Goal: Navigation & Orientation: Find specific page/section

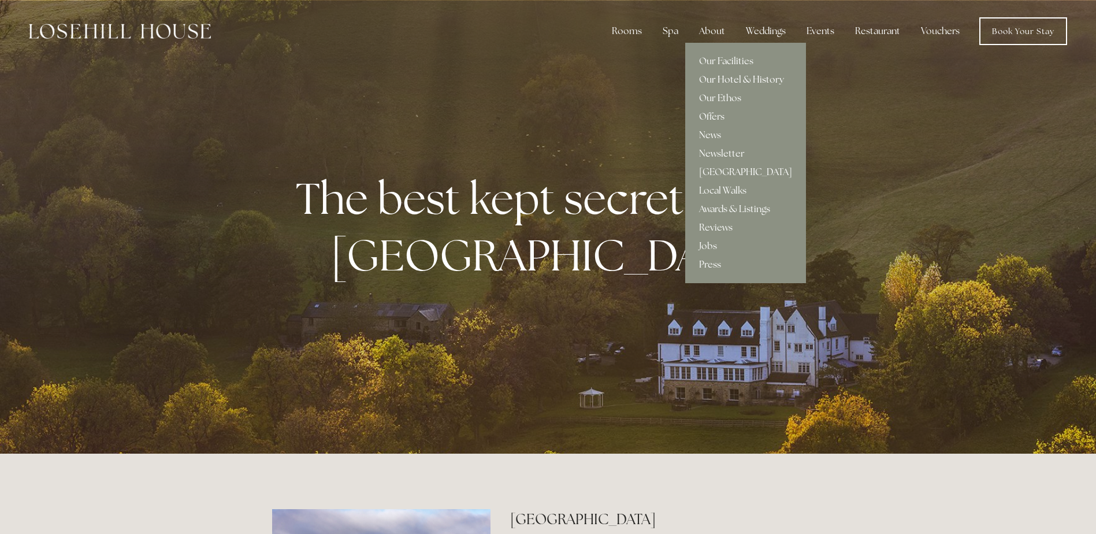
click at [724, 75] on link "Our Hotel & History" at bounding box center [745, 79] width 121 height 18
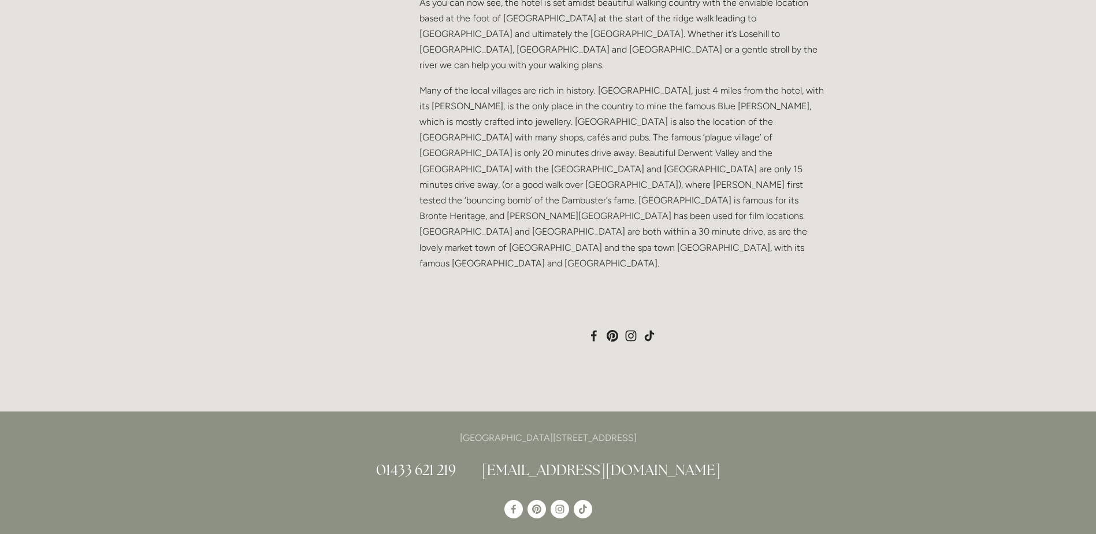
scroll to position [1130, 0]
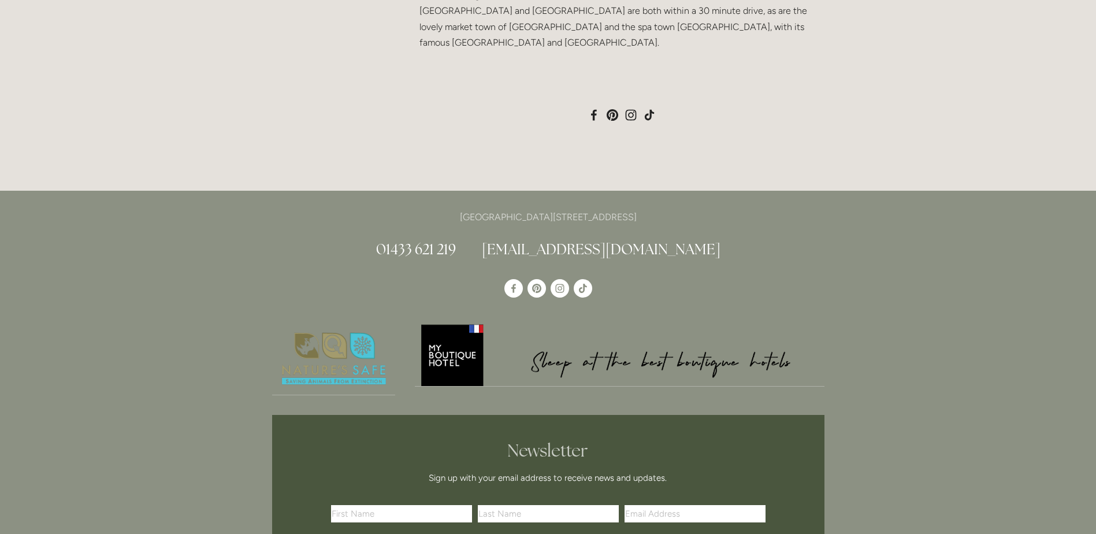
click at [421, 209] on p "[GEOGRAPHIC_DATA][STREET_ADDRESS]" at bounding box center [548, 217] width 552 height 16
click at [422, 209] on p "[GEOGRAPHIC_DATA][STREET_ADDRESS]" at bounding box center [548, 217] width 552 height 16
drag, startPoint x: 422, startPoint y: 156, endPoint x: 680, endPoint y: 153, distance: 258.3
click at [680, 209] on p "[GEOGRAPHIC_DATA][STREET_ADDRESS]" at bounding box center [548, 217] width 552 height 16
copy p "[GEOGRAPHIC_DATA][STREET_ADDRESS]"
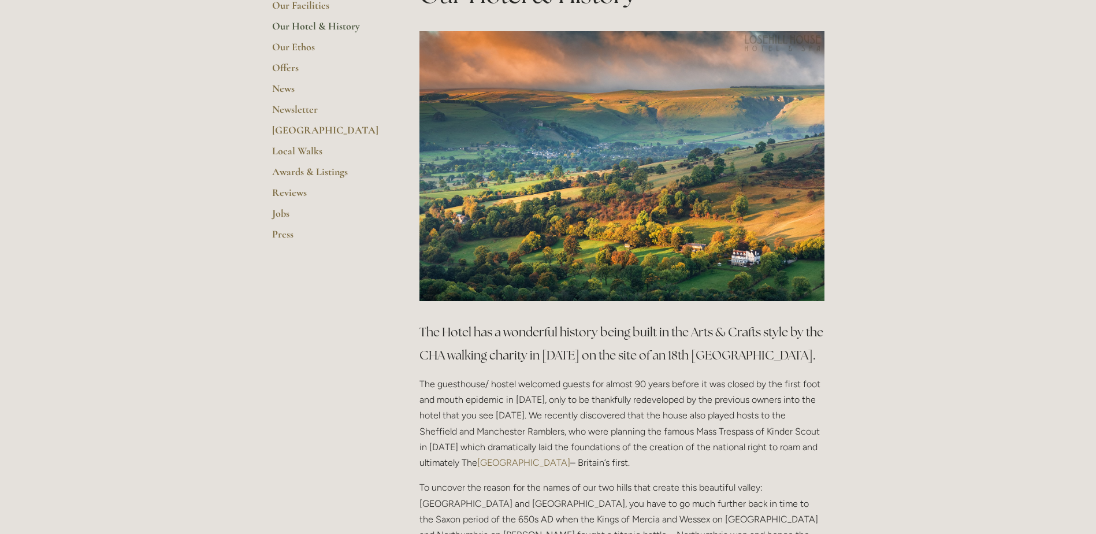
scroll to position [0, 0]
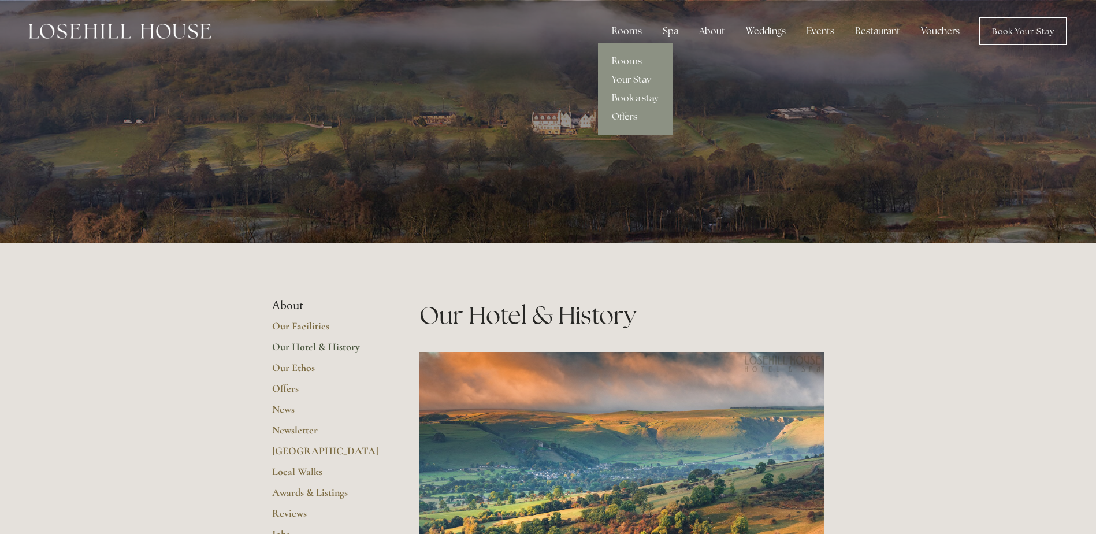
click at [639, 57] on link "Rooms" at bounding box center [635, 61] width 75 height 18
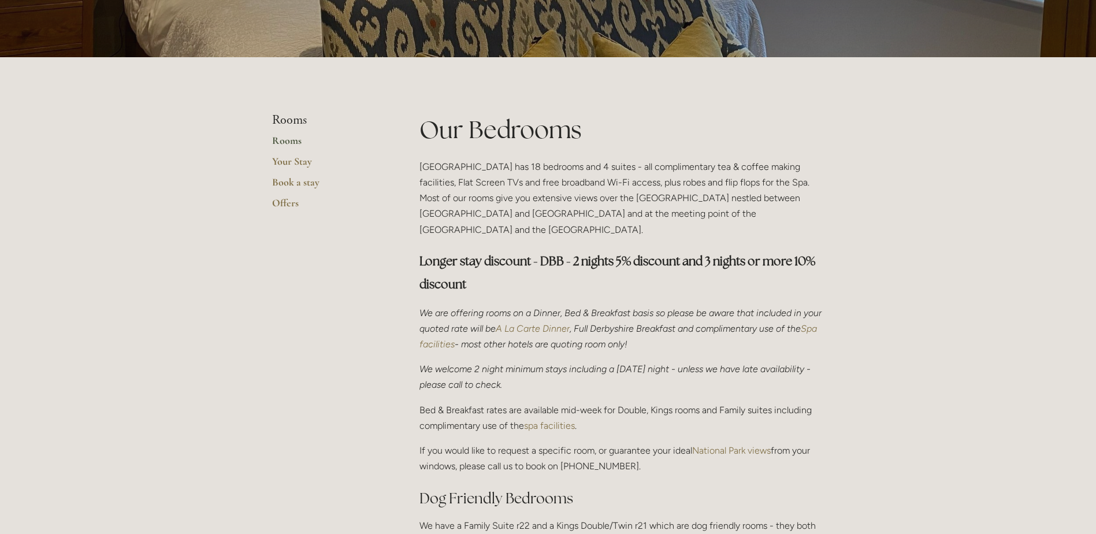
scroll to position [186, 0]
